Goal: Find specific page/section: Find specific page/section

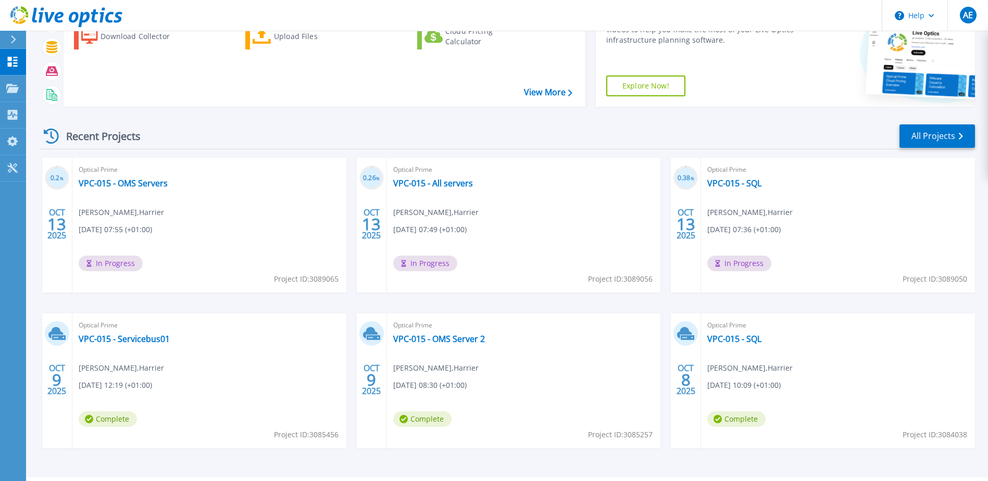
scroll to position [44, 0]
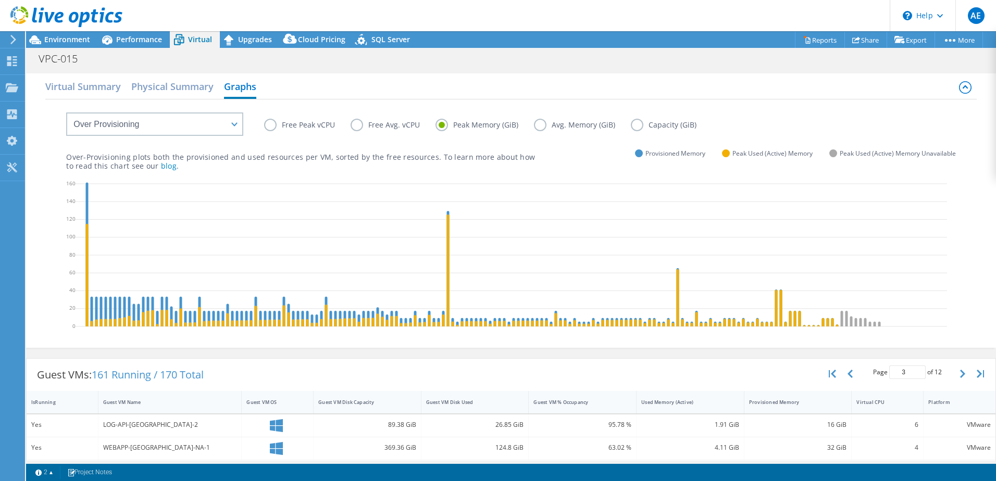
select select "Over Provisioning"
select select "USD"
click at [31, 57] on div "Dashboard" at bounding box center [48, 61] width 49 height 26
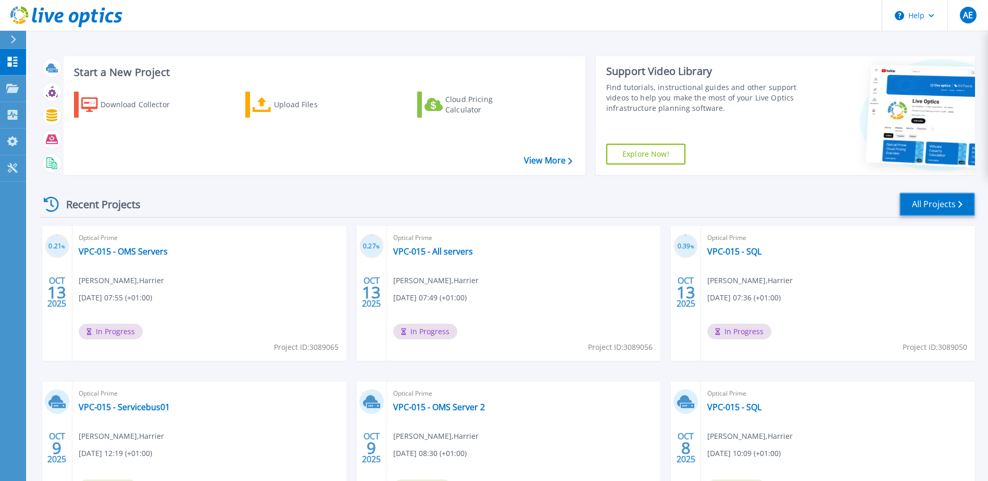
click at [946, 200] on link "All Projects" at bounding box center [938, 204] width 76 height 23
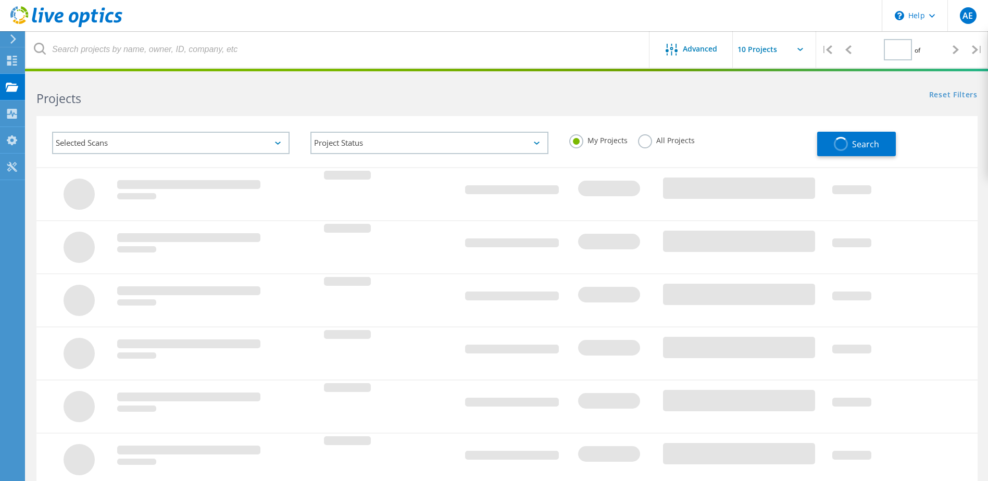
type input "1"
